Goal: Information Seeking & Learning: Learn about a topic

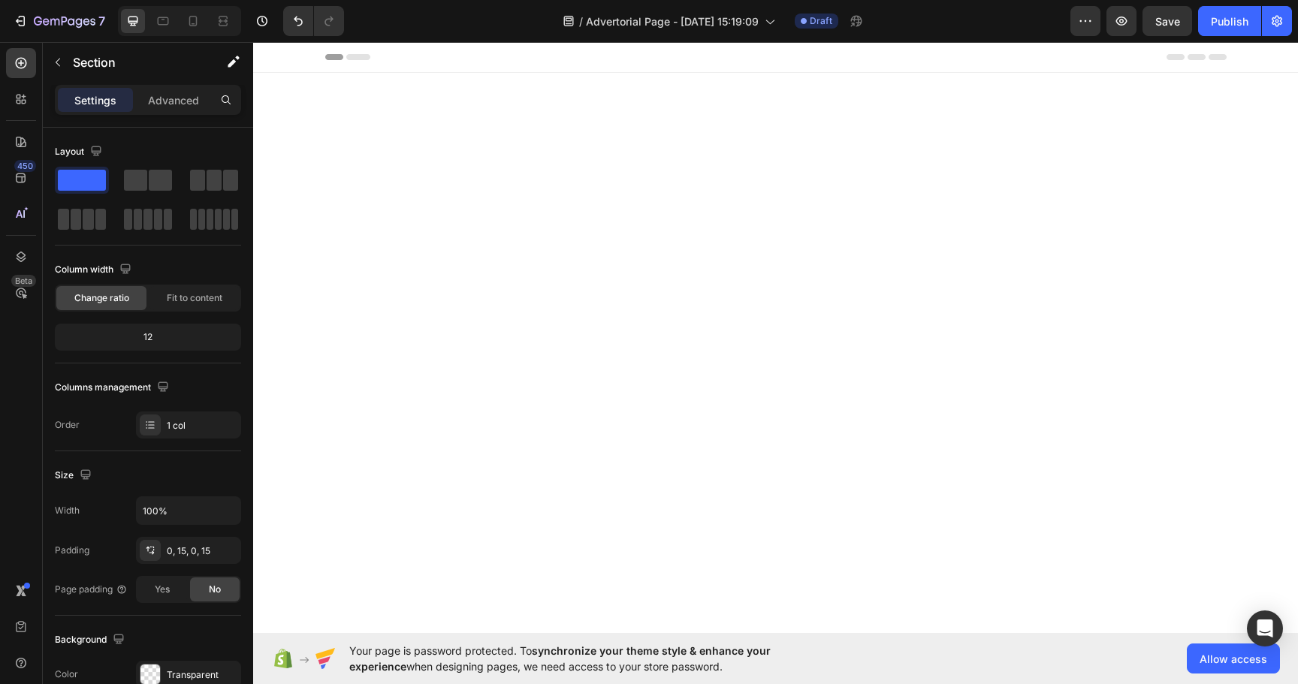
scroll to position [18196, 0]
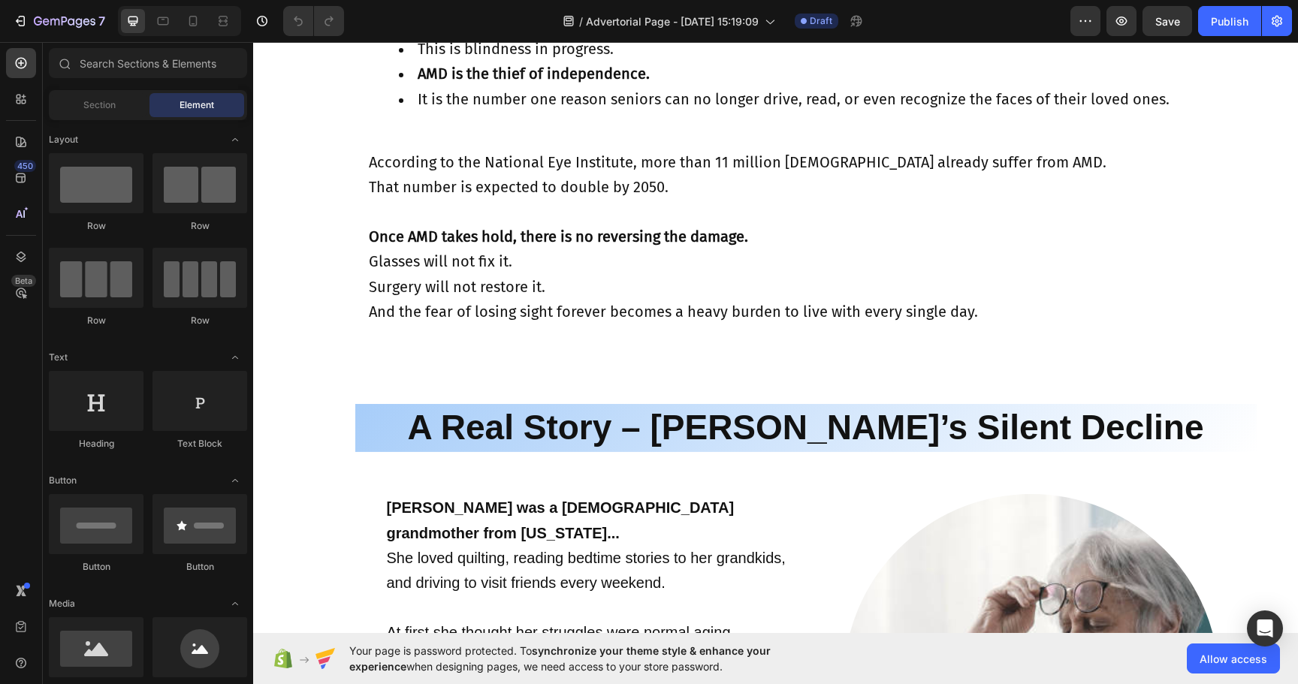
scroll to position [2383, 0]
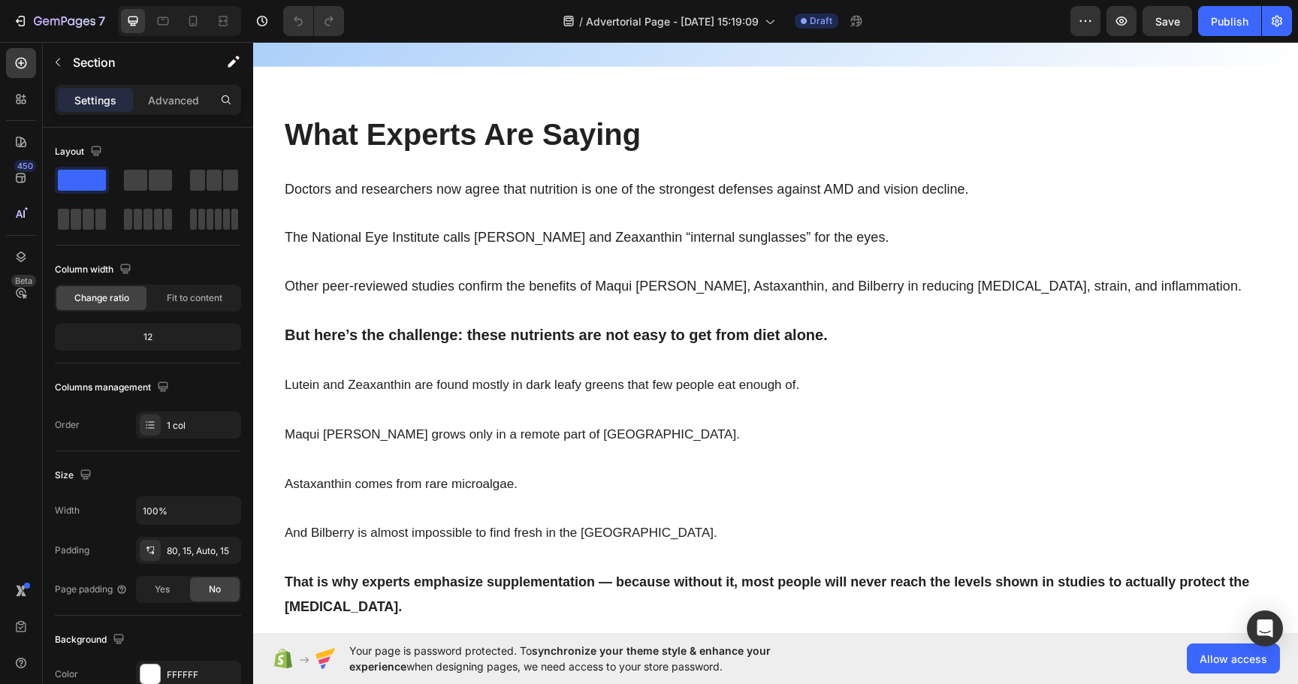
scroll to position [13966, 0]
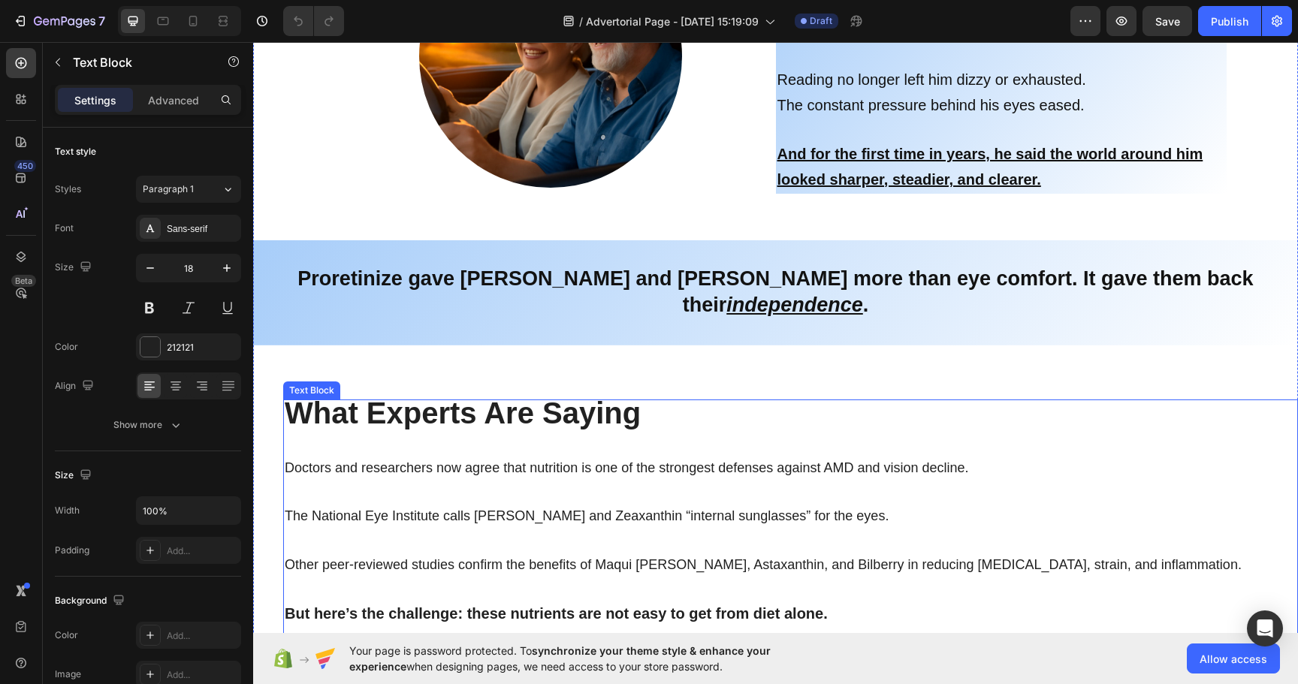
click at [410, 396] on strong "What Experts Are Saying" at bounding box center [463, 412] width 356 height 33
click at [445, 396] on strong "What Experts Are Saying" at bounding box center [463, 412] width 356 height 33
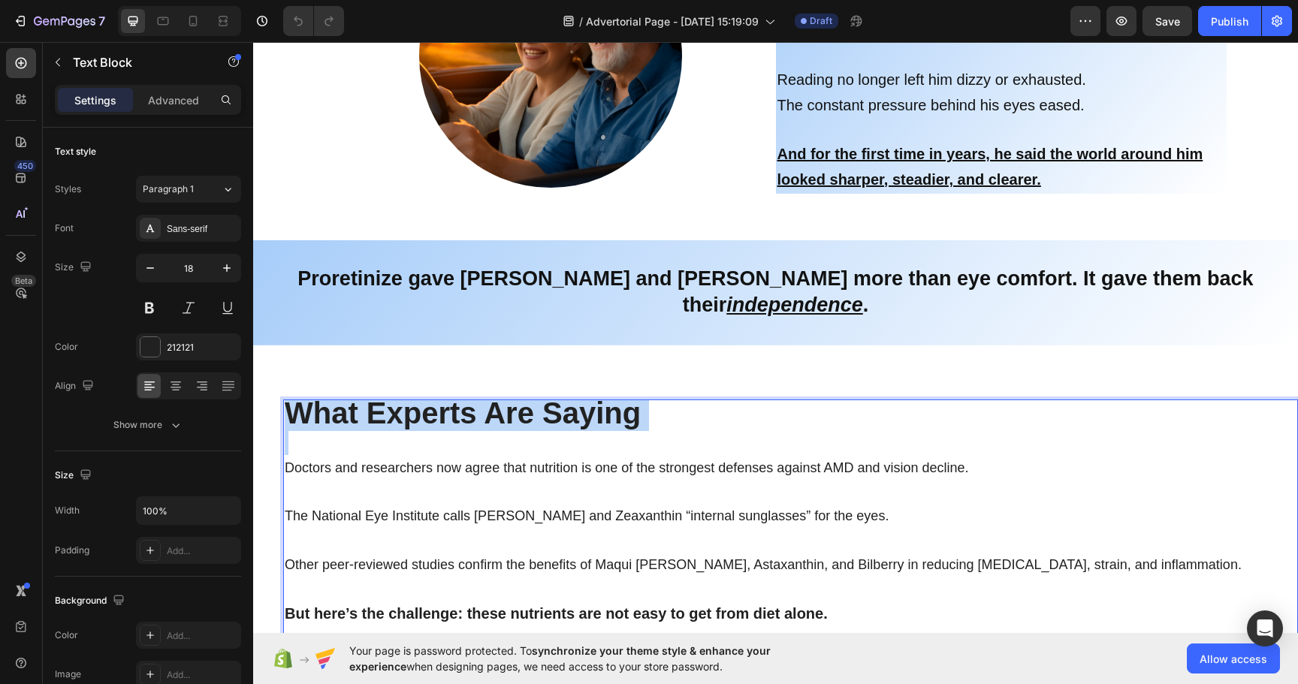
click at [445, 396] on strong "What Experts Are Saying" at bounding box center [463, 412] width 356 height 33
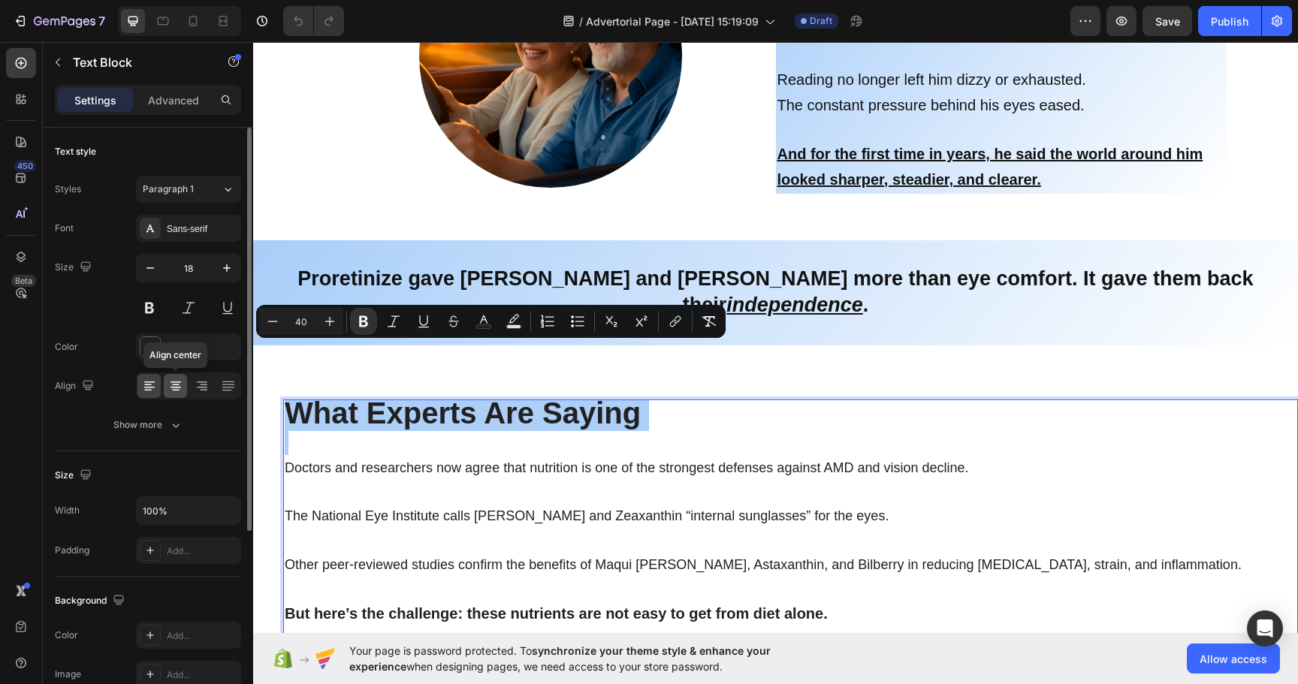
click at [177, 387] on icon at bounding box center [175, 385] width 15 height 15
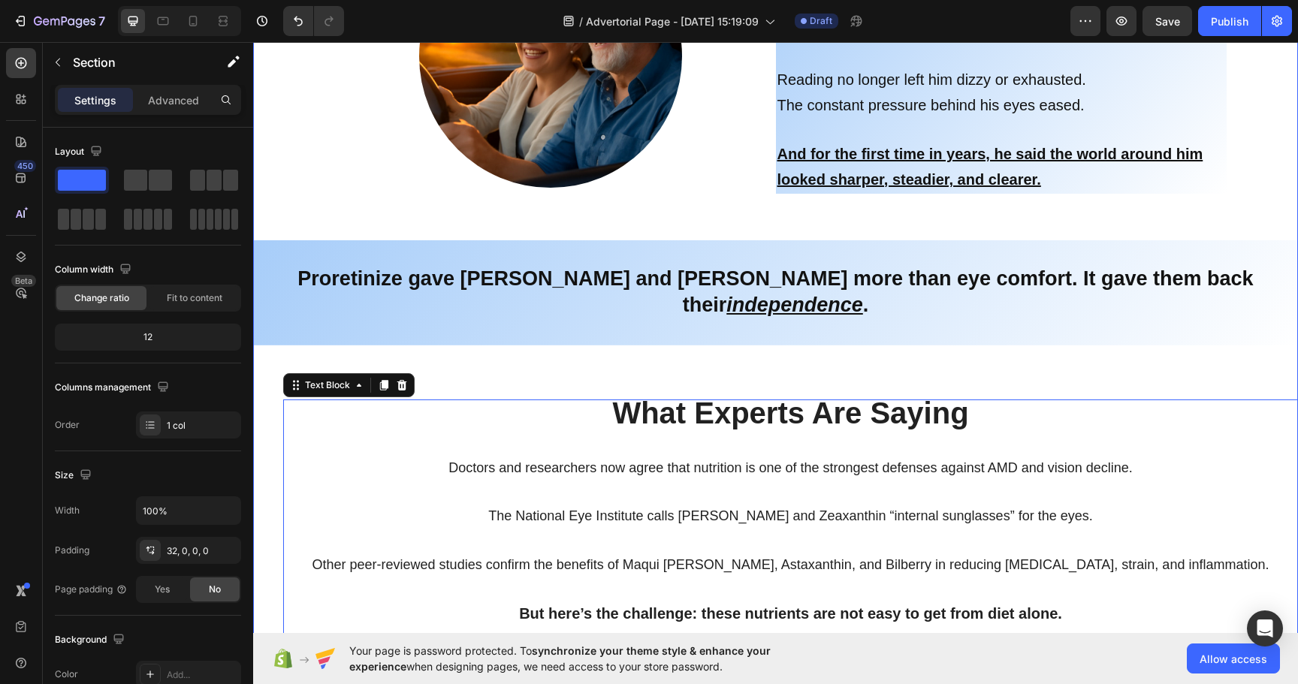
click at [562, 315] on div "Sally began taking Proretinize after her frightening diagnosis. At first she wa…" at bounding box center [775, 493] width 1044 height 1915
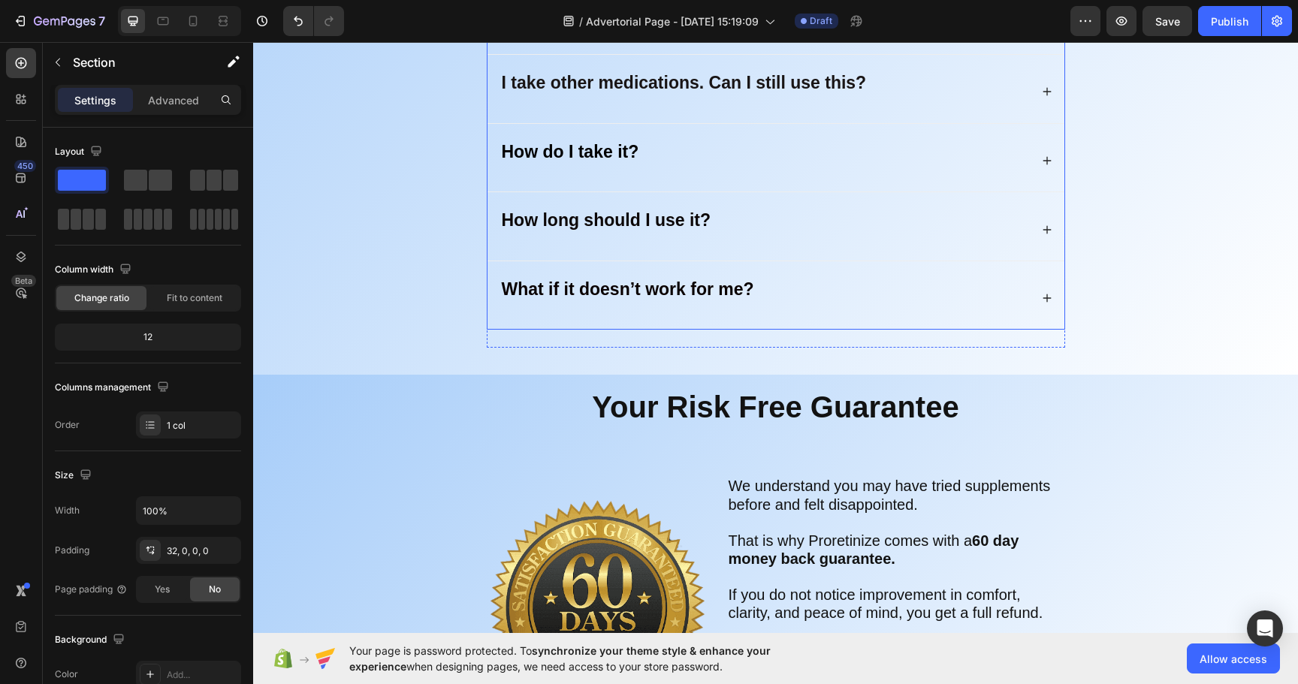
scroll to position [16847, 0]
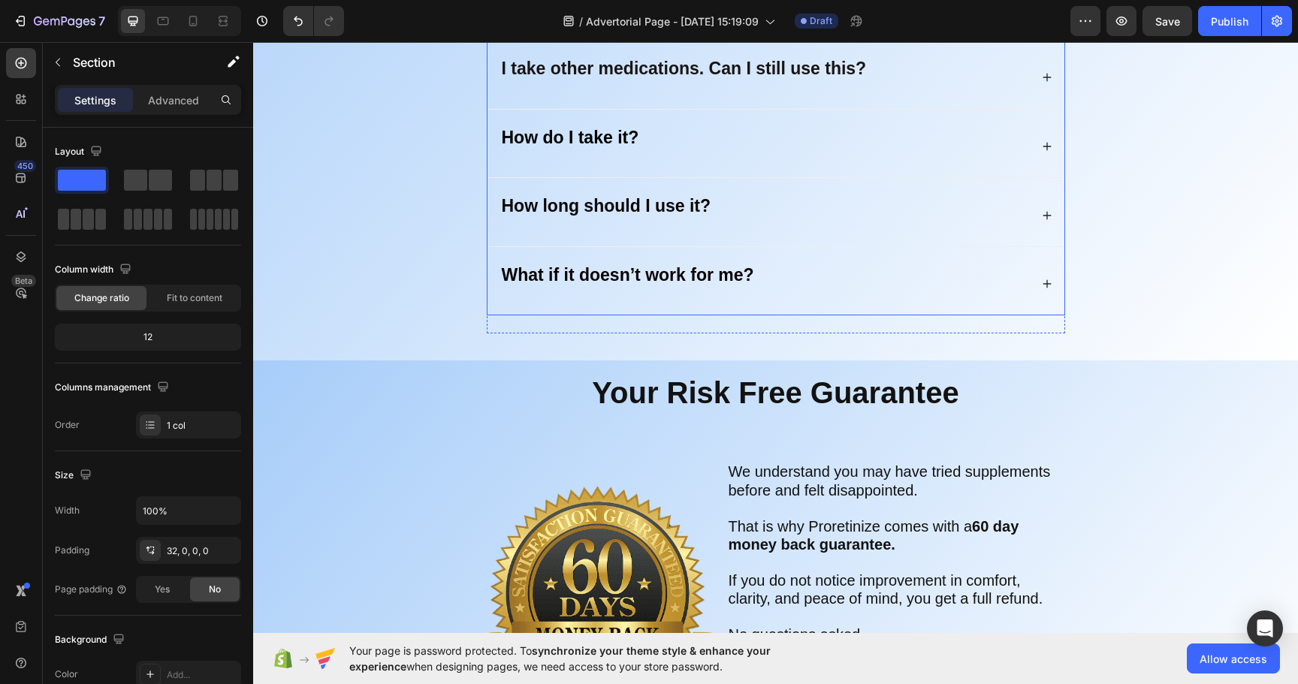
click at [648, 267] on strong "What if it doesn’t work for me?" at bounding box center [628, 275] width 252 height 20
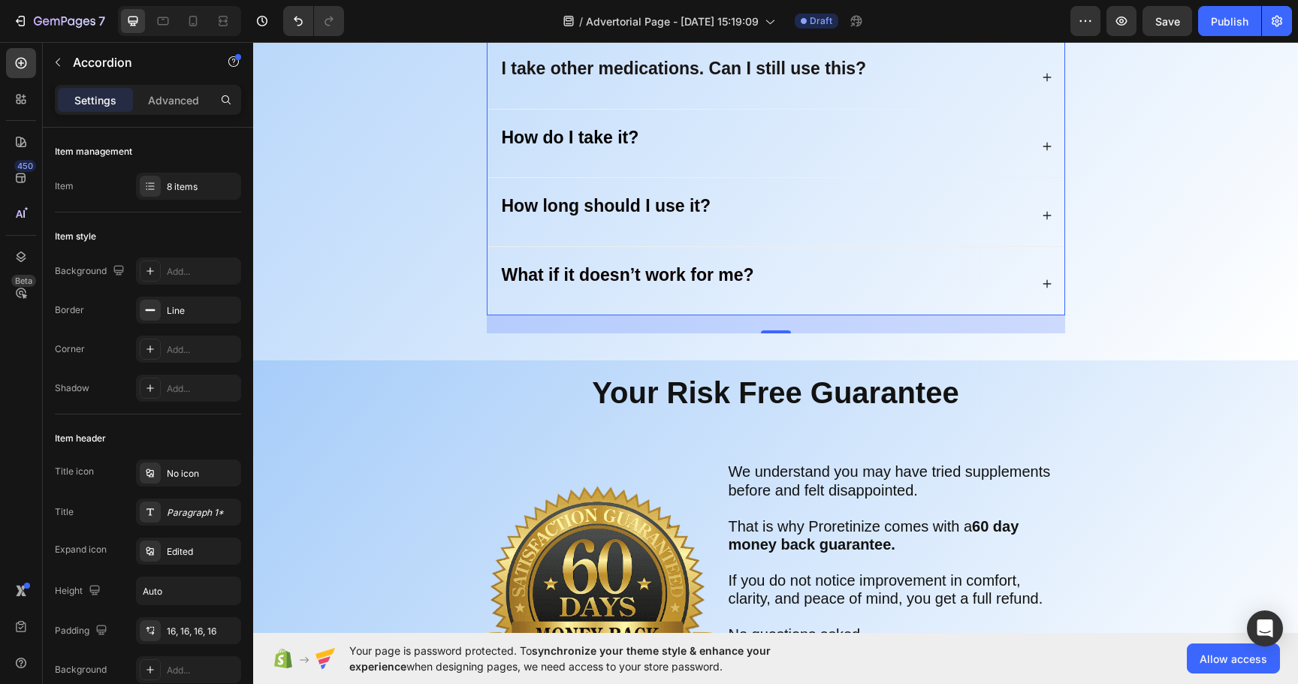
click at [1052, 277] on div "What if it doesn’t work for me?" at bounding box center [775, 284] width 577 height 62
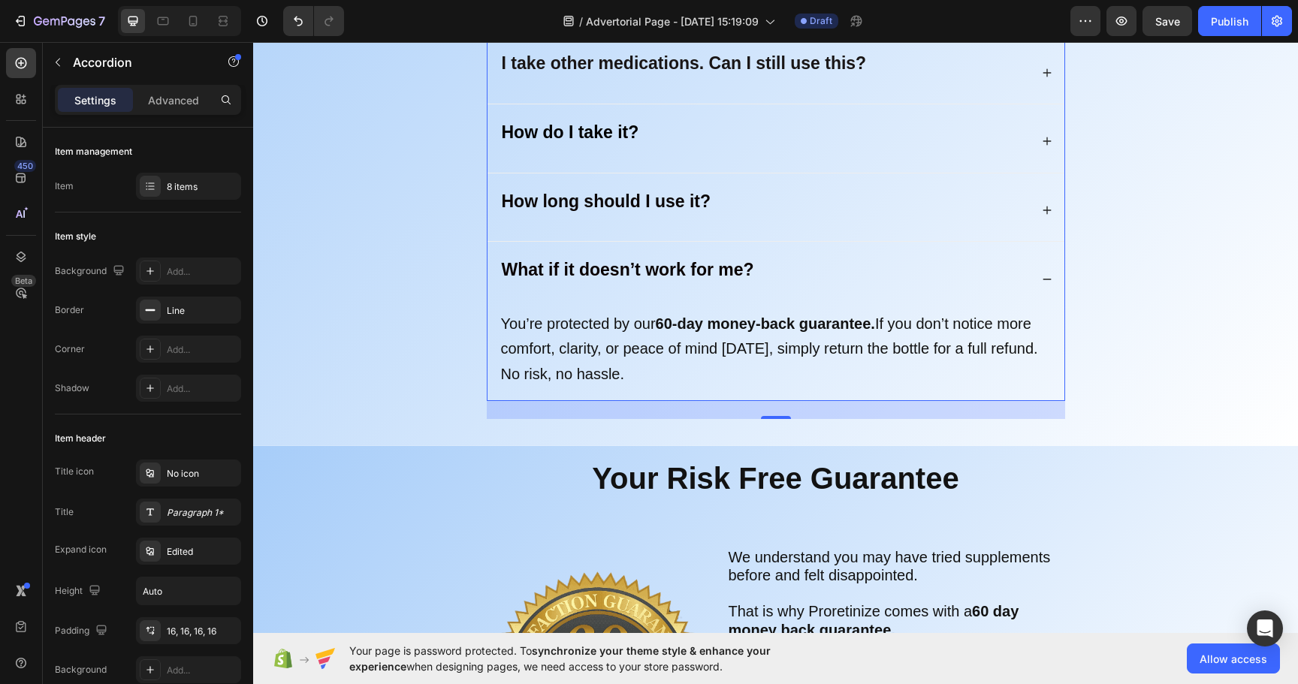
scroll to position [16759, 0]
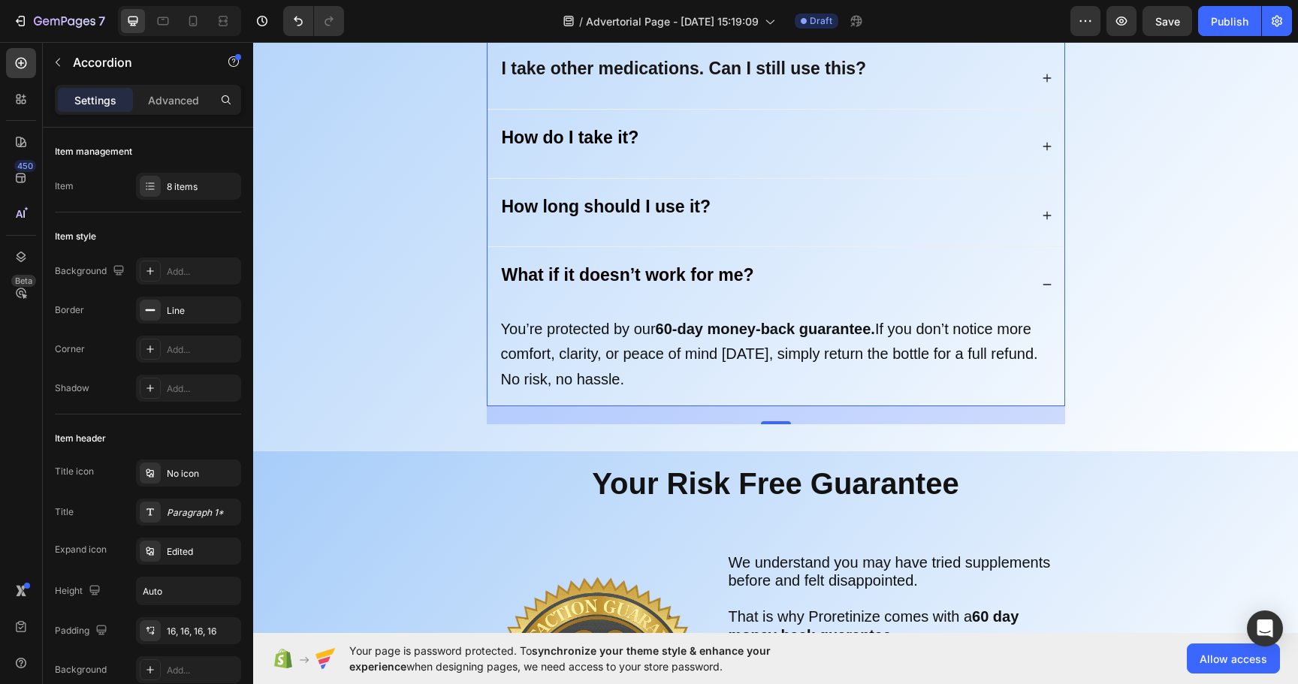
click at [1052, 277] on div "What if it doesn’t work for me?" at bounding box center [775, 284] width 577 height 62
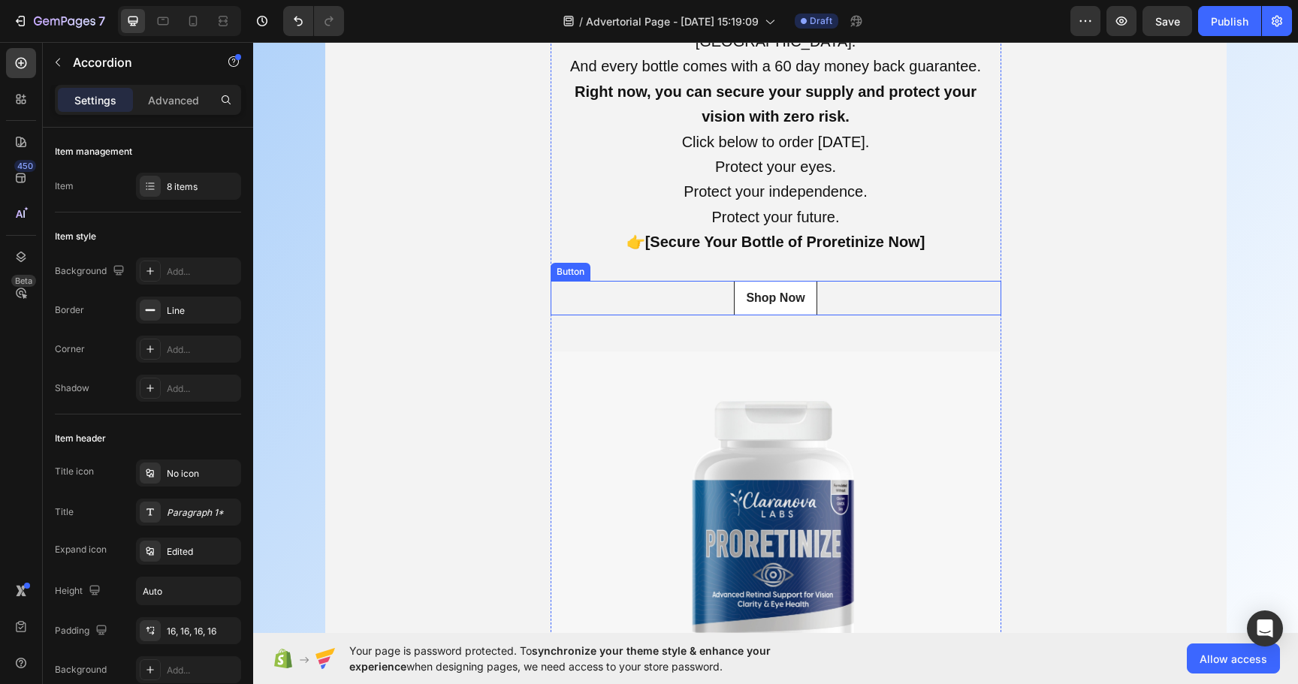
scroll to position [19059, 0]
